Goal: Task Accomplishment & Management: Use online tool/utility

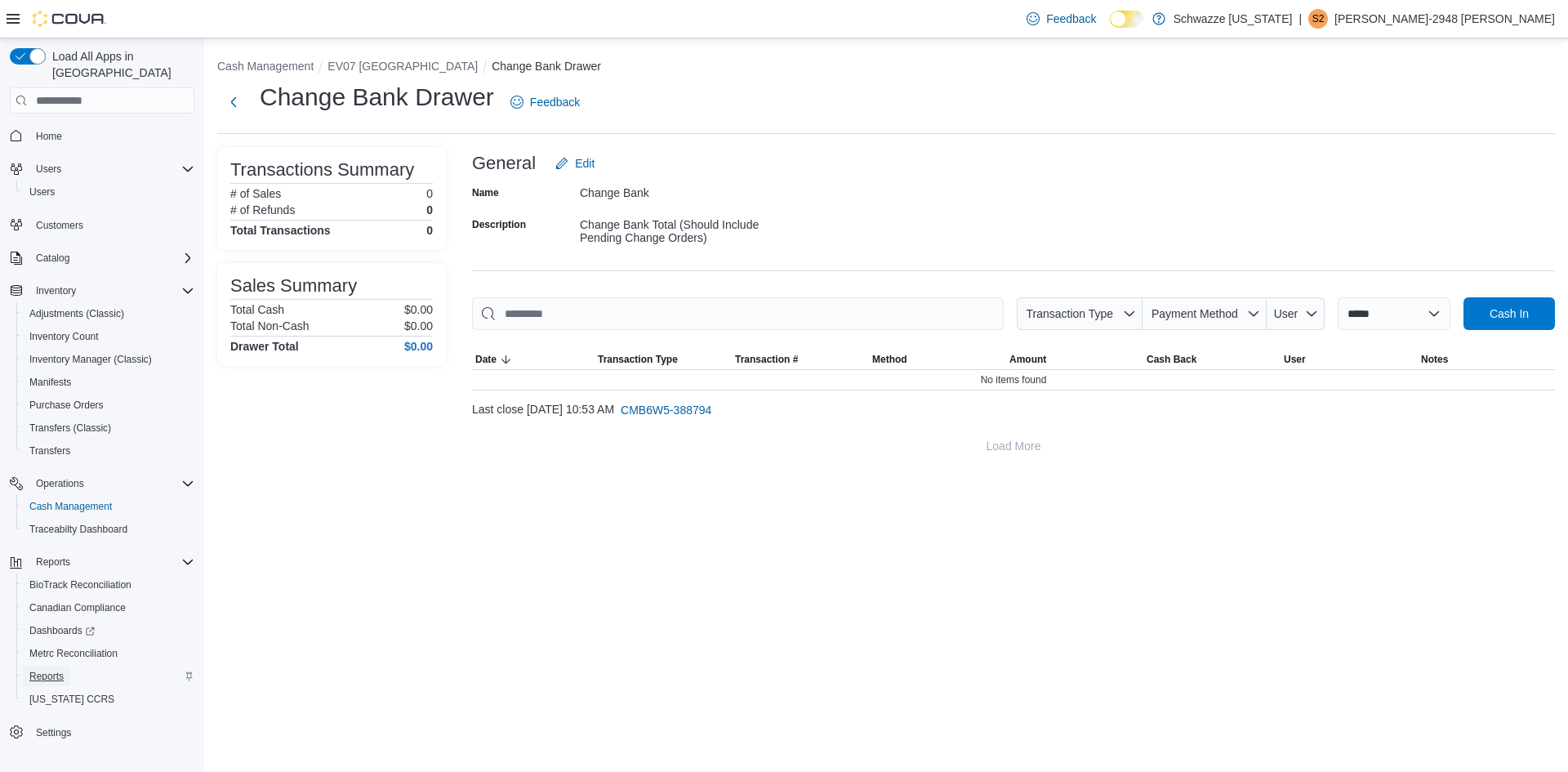
click at [49, 670] on span "Reports" at bounding box center [46, 677] width 34 height 13
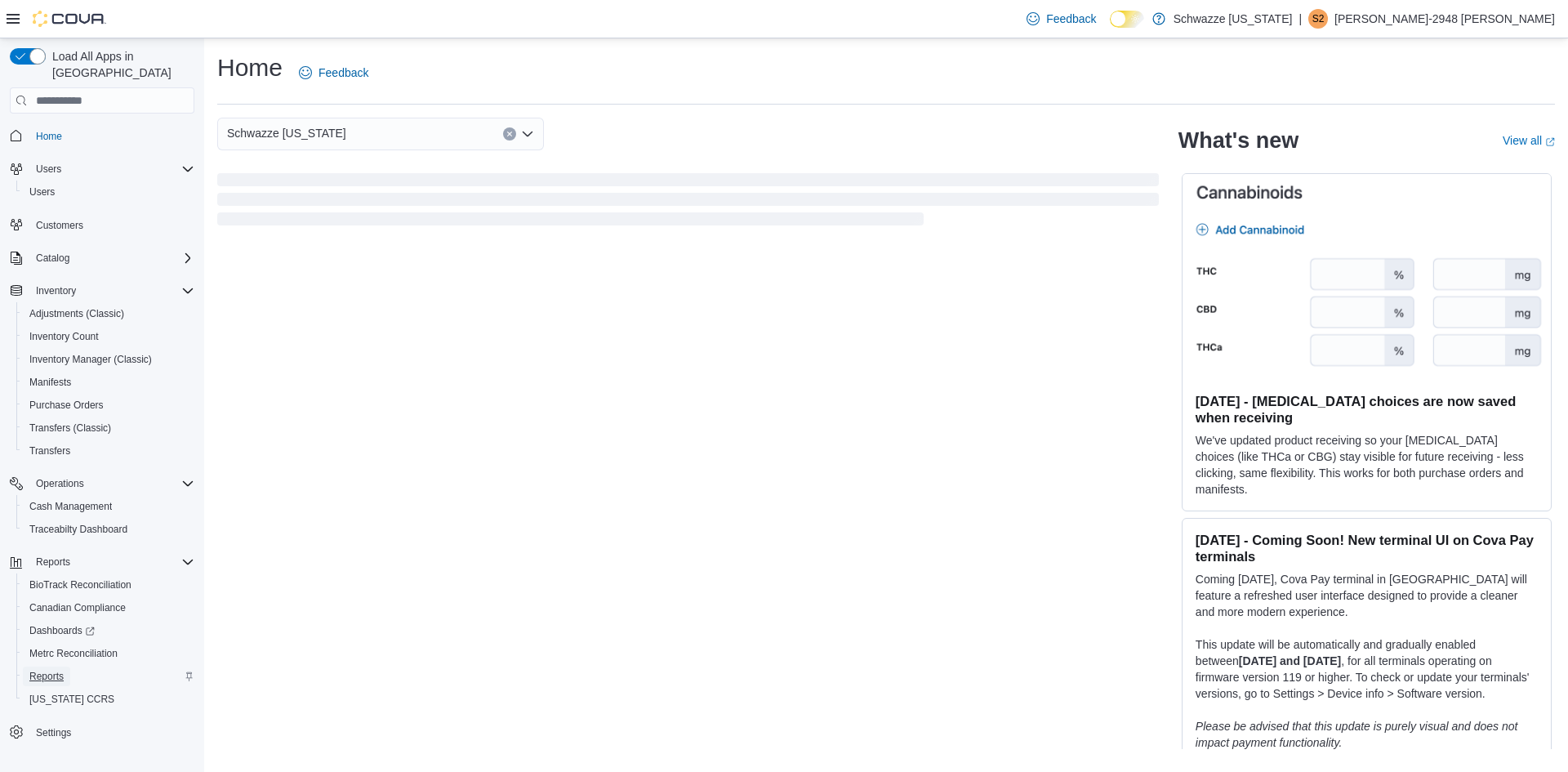
click at [47, 670] on span "Reports" at bounding box center [46, 677] width 34 height 13
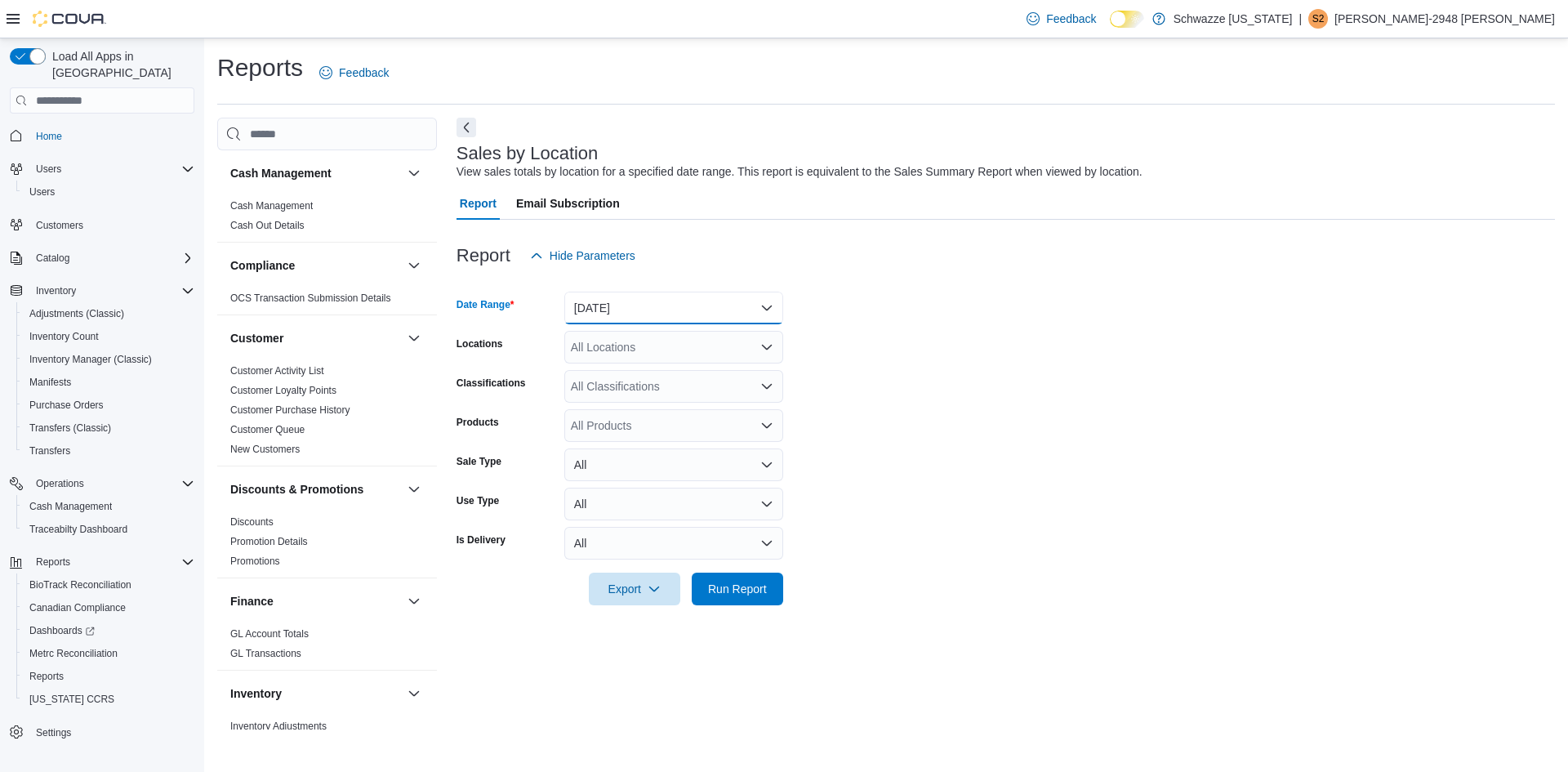
click at [624, 322] on button "Yesterday" at bounding box center [674, 308] width 219 height 33
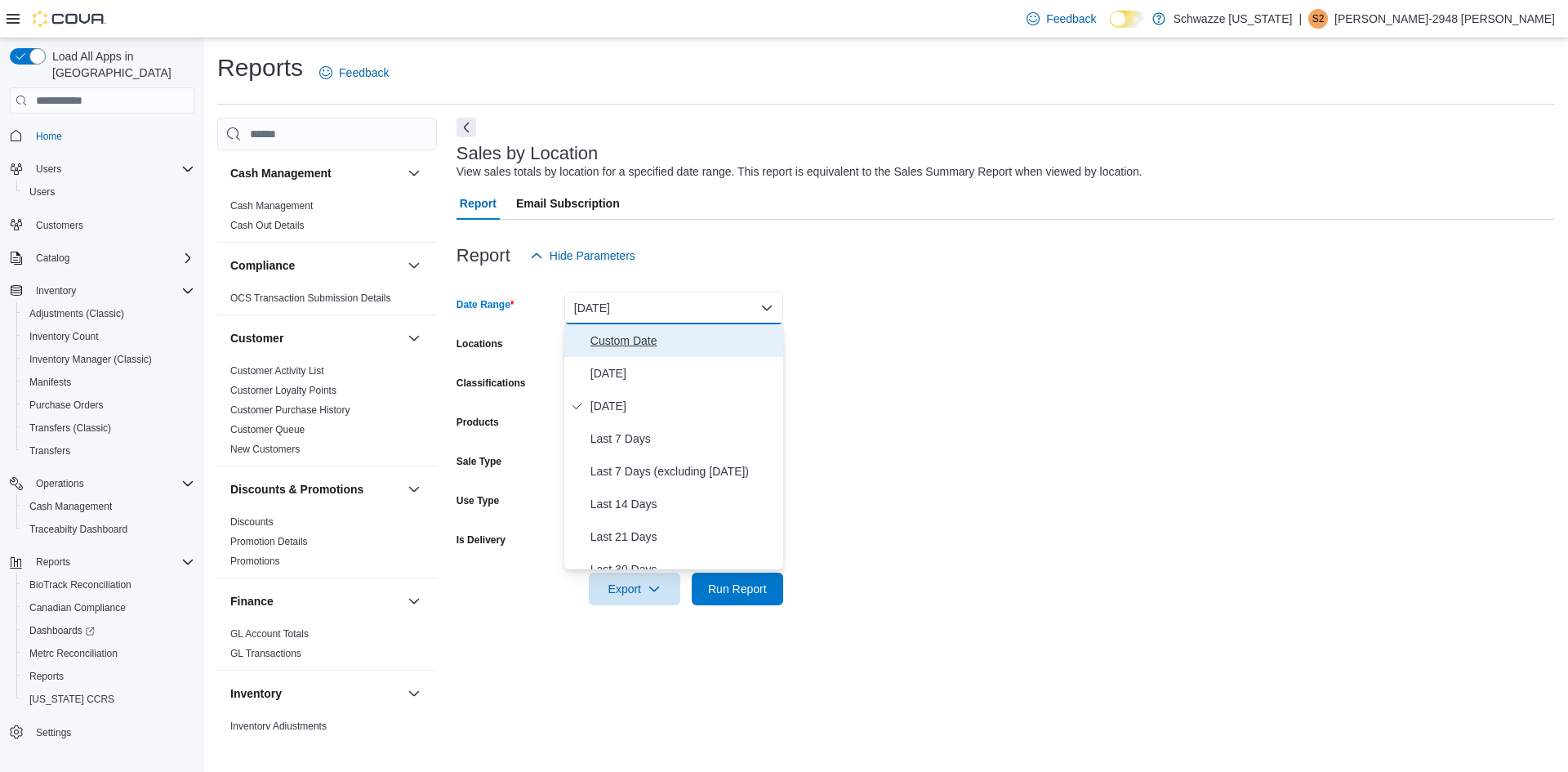
click at [617, 333] on span "Custom Date" at bounding box center [683, 340] width 186 height 19
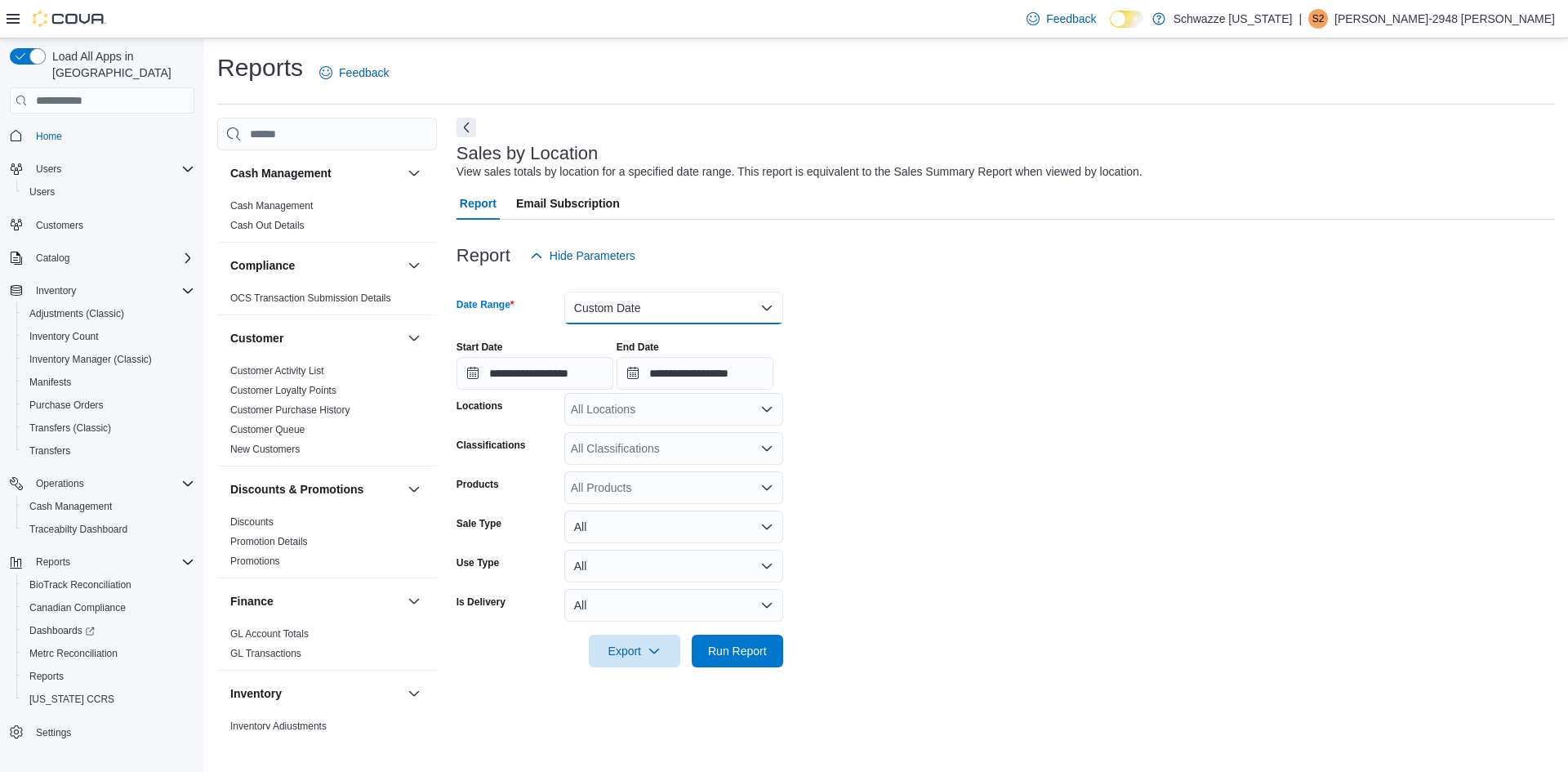
click at [726, 305] on button "Custom Date" at bounding box center [674, 308] width 219 height 33
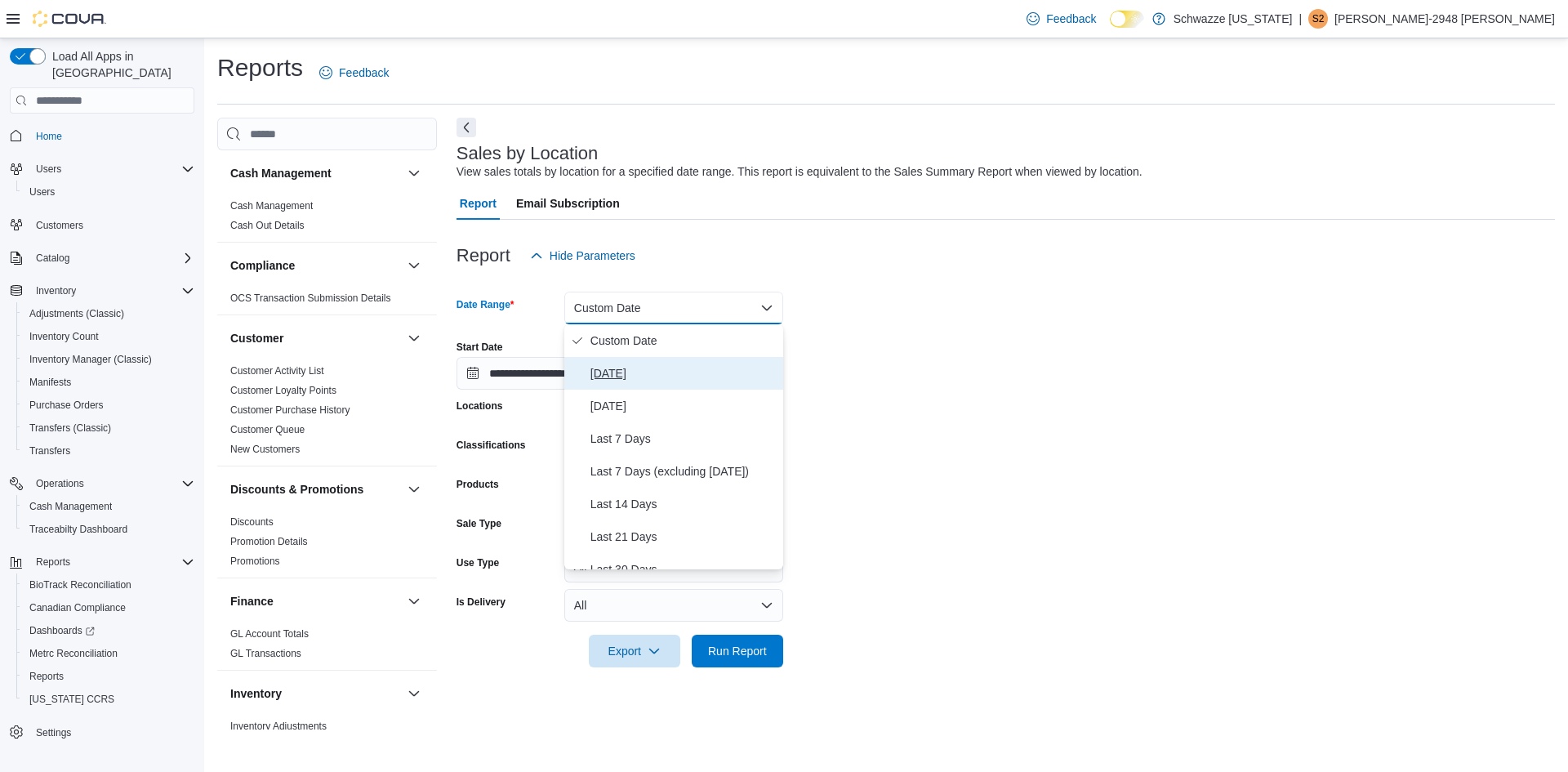
click at [613, 376] on span "Today" at bounding box center [683, 373] width 186 height 19
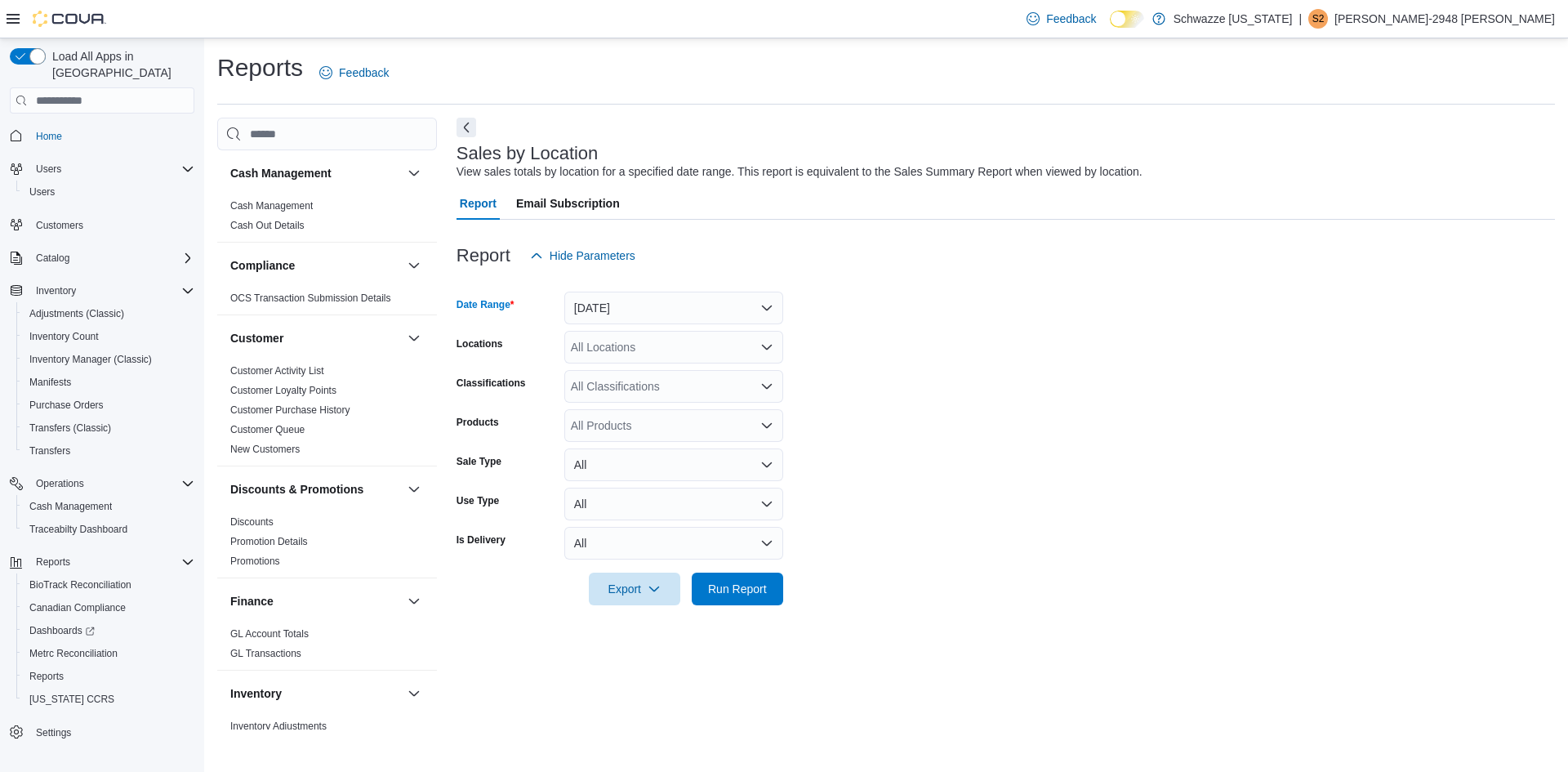
click at [621, 346] on div "All Locations" at bounding box center [674, 347] width 219 height 33
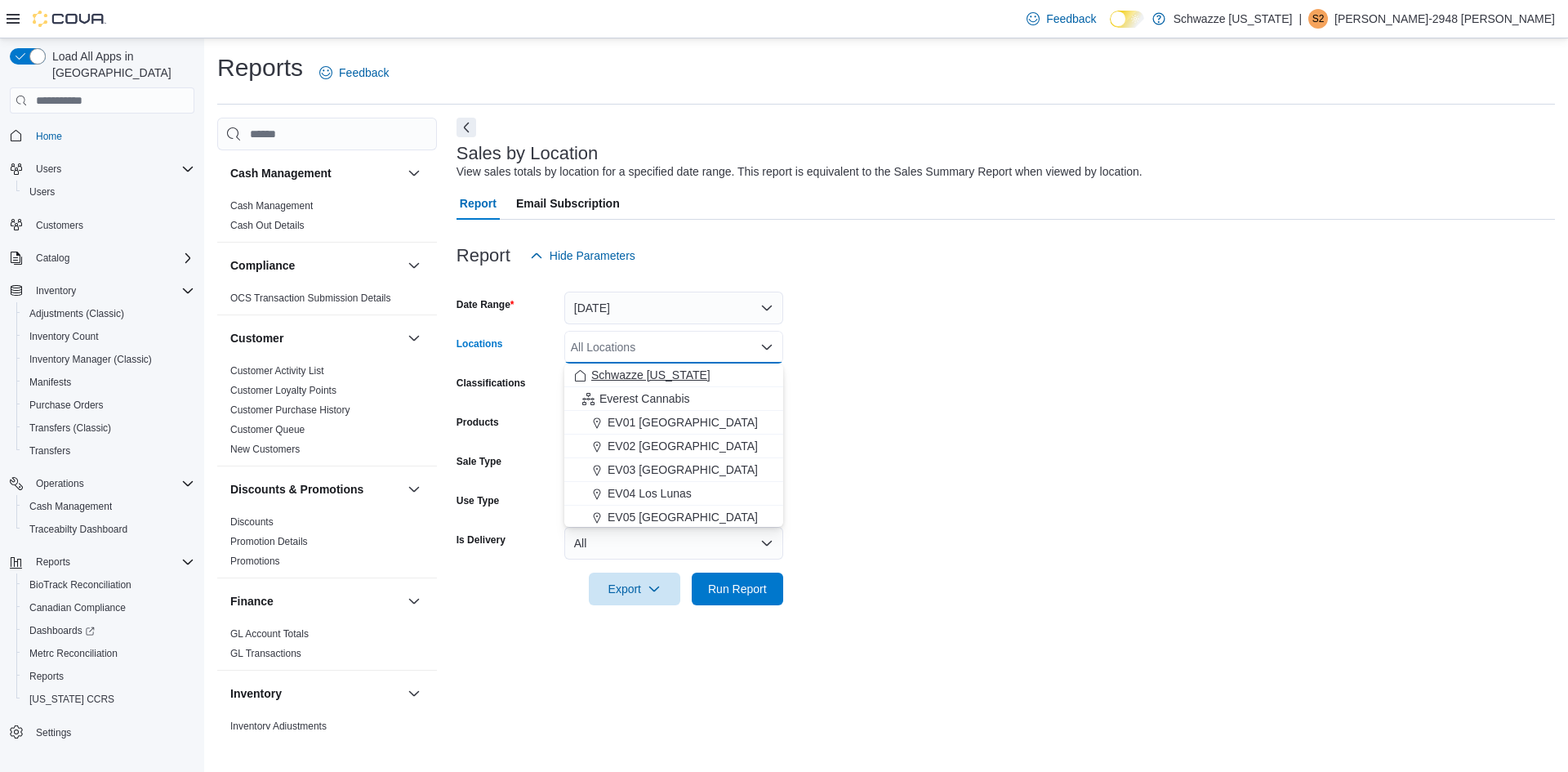
click at [616, 373] on span "Schwazze New Mexico" at bounding box center [651, 375] width 119 height 17
click at [746, 595] on span "Run Report" at bounding box center [738, 589] width 59 height 17
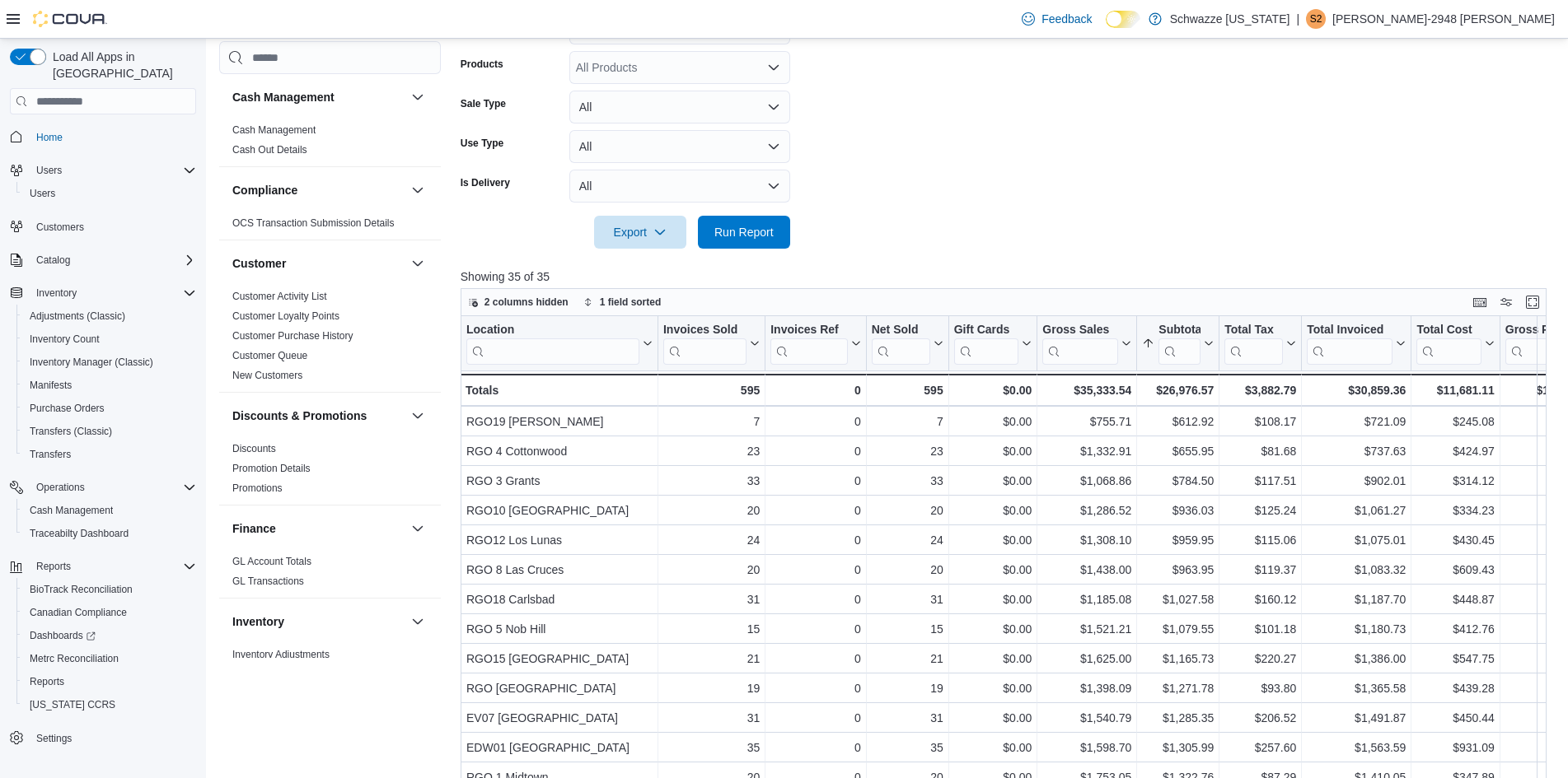
scroll to position [95, 0]
